Goal: Find specific page/section: Find specific page/section

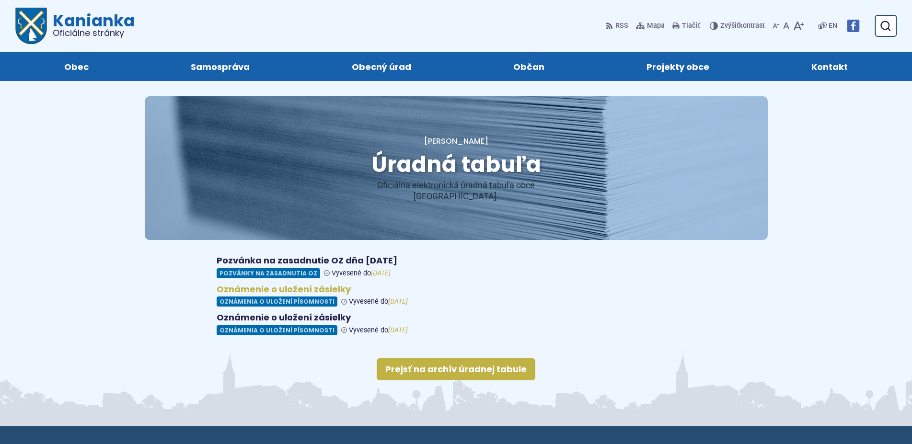
click at [268, 288] on figure at bounding box center [456, 295] width 479 height 23
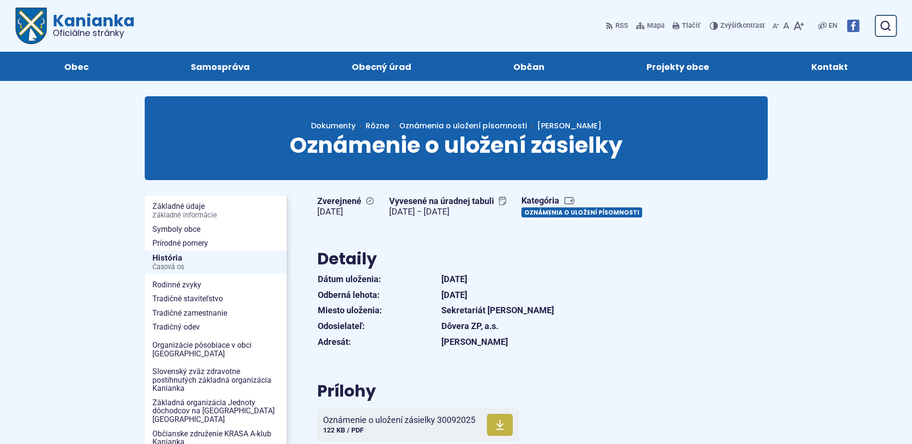
click at [521, 218] on link "Oznámenia o uložení písomnosti" at bounding box center [581, 212] width 121 height 10
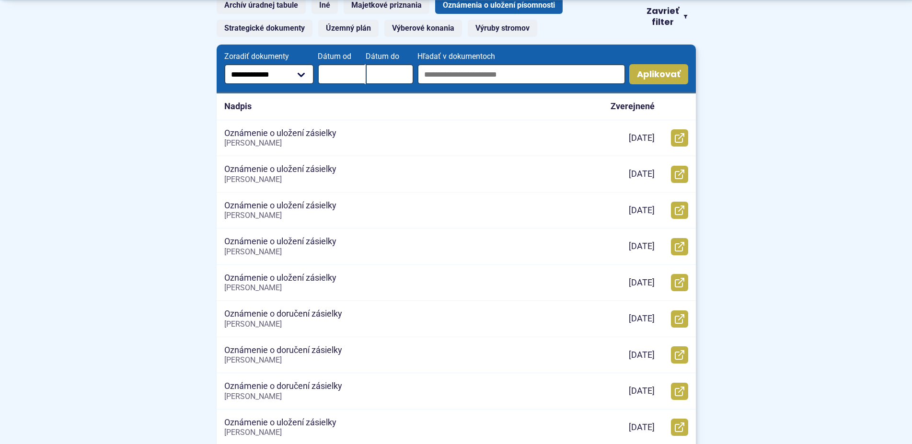
scroll to position [195, 0]
